Goal: Browse casually: Explore the website without a specific task or goal

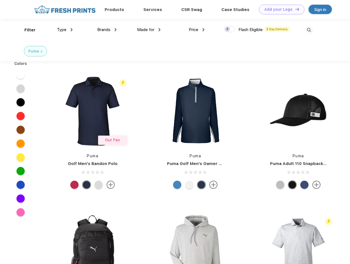
click at [280, 9] on link "Add your Logo Design Tool" at bounding box center [281, 10] width 45 height 10
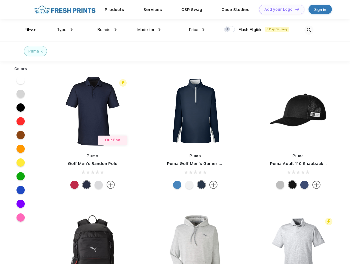
click at [0, 0] on div "Design Tool" at bounding box center [0, 0] width 0 height 0
click at [295, 9] on link "Add your Logo Design Tool" at bounding box center [281, 10] width 45 height 10
click at [26, 30] on div "Filter" at bounding box center [29, 30] width 11 height 6
click at [65, 30] on span "Type" at bounding box center [62, 29] width 10 height 5
click at [107, 30] on span "Brands" at bounding box center [103, 29] width 13 height 5
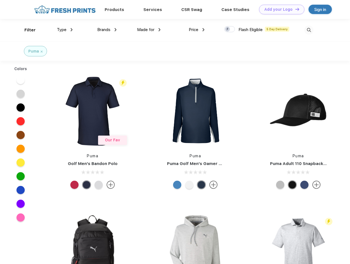
click at [149, 30] on span "Made for" at bounding box center [145, 29] width 17 height 5
click at [197, 30] on span "Price" at bounding box center [194, 29] width 10 height 5
click at [230, 29] on div at bounding box center [229, 29] width 11 height 6
click at [228, 29] on input "checkbox" at bounding box center [226, 28] width 4 height 4
click at [309, 30] on img at bounding box center [308, 30] width 9 height 9
